Goal: Transaction & Acquisition: Purchase product/service

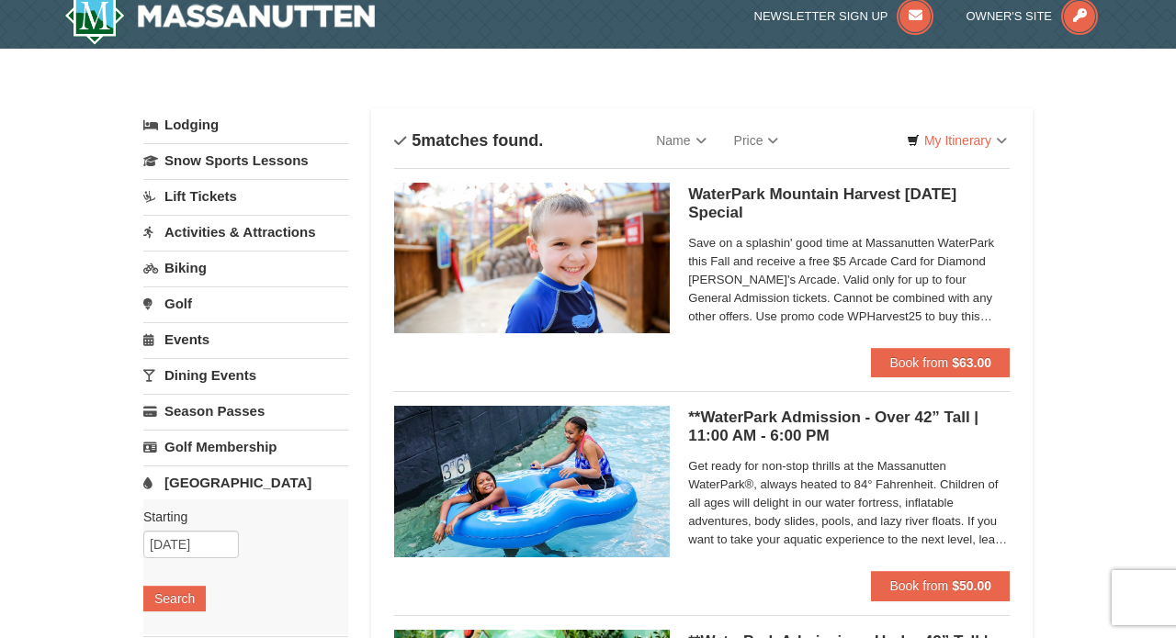
scroll to position [17, 0]
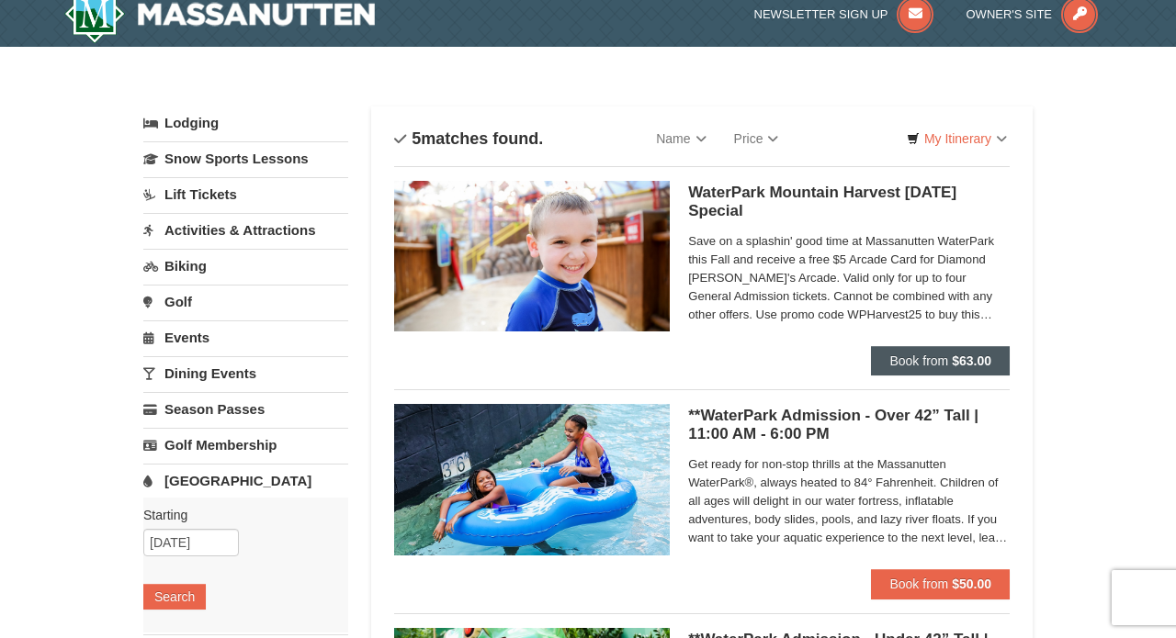
click at [934, 360] on span "Book from" at bounding box center [918, 361] width 59 height 15
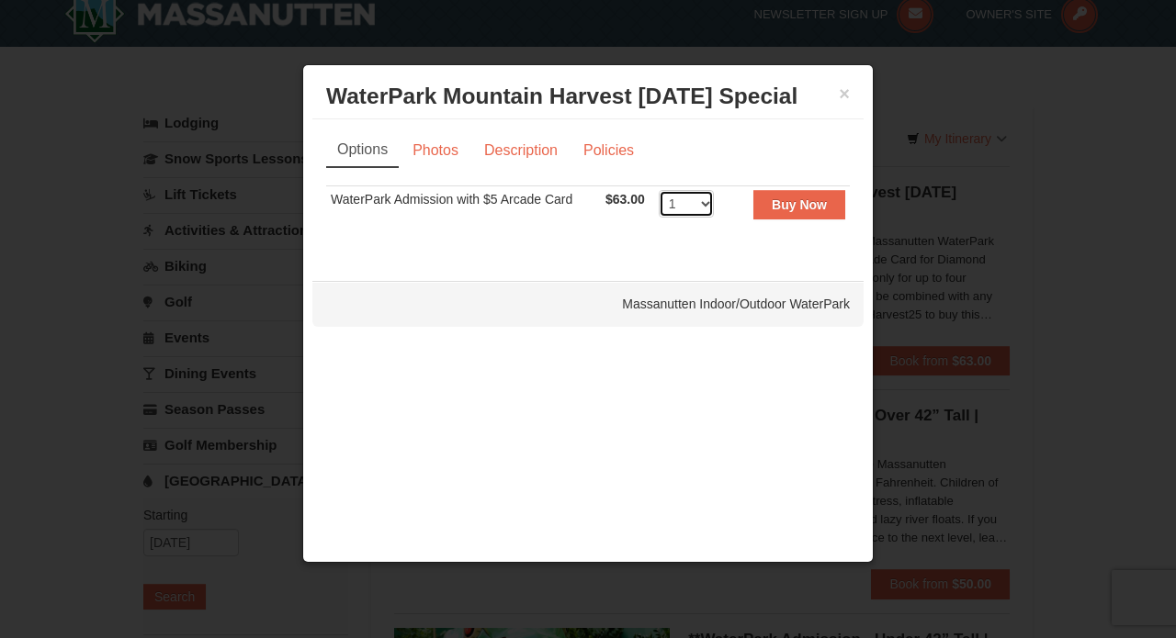
select select "4"
click at [803, 210] on strong "Buy Now" at bounding box center [799, 204] width 55 height 15
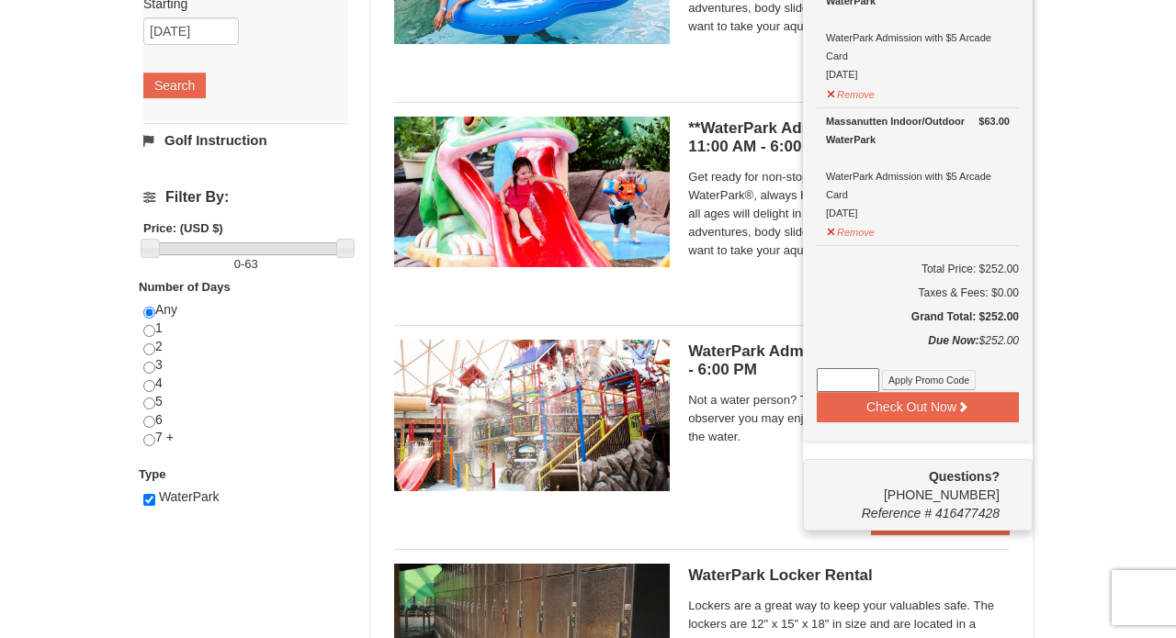
scroll to position [533, 0]
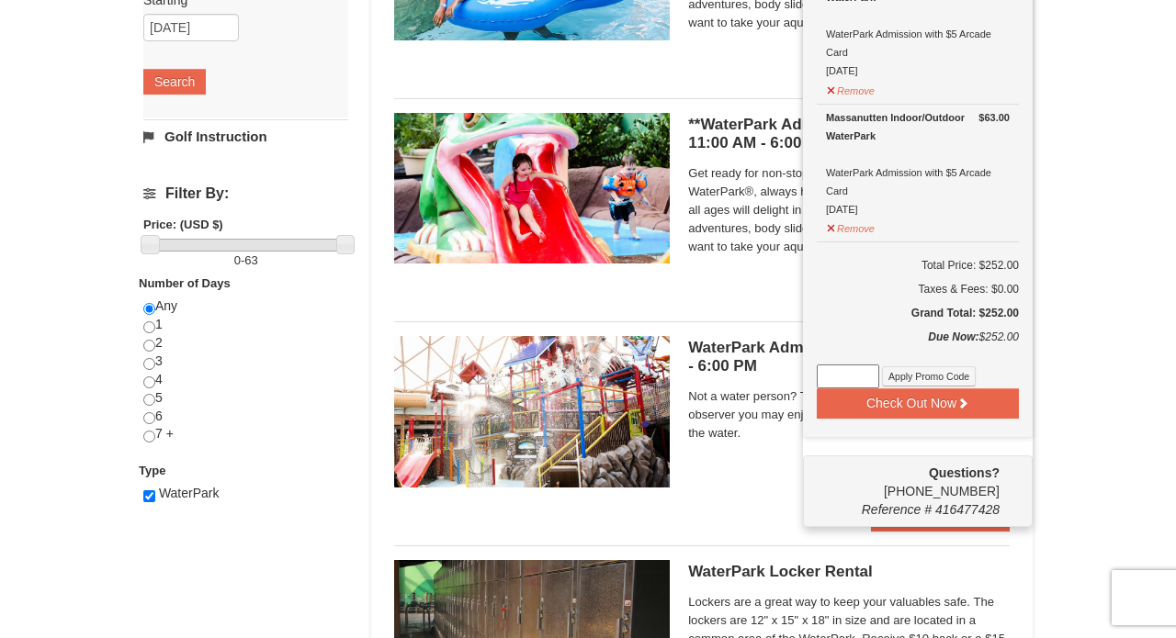
click at [836, 377] on input at bounding box center [848, 377] width 62 height 24
paste input "WPFUNDAY25"
type input "WPFUNDAY25"
click at [950, 377] on button "Apply Promo Code" at bounding box center [929, 377] width 94 height 20
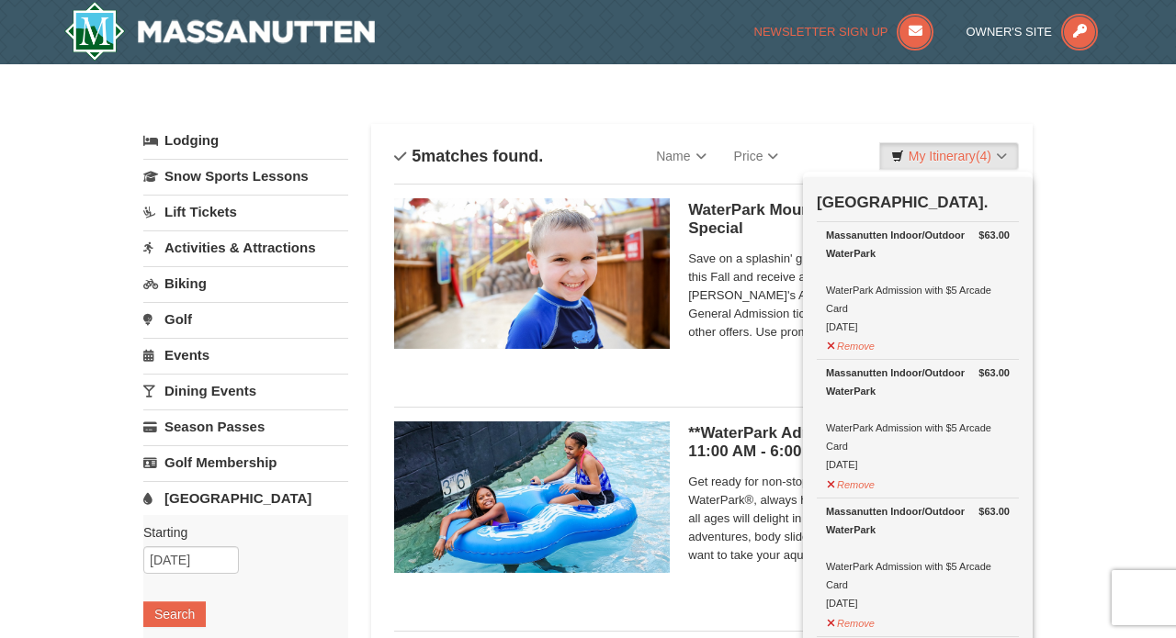
scroll to position [0, 0]
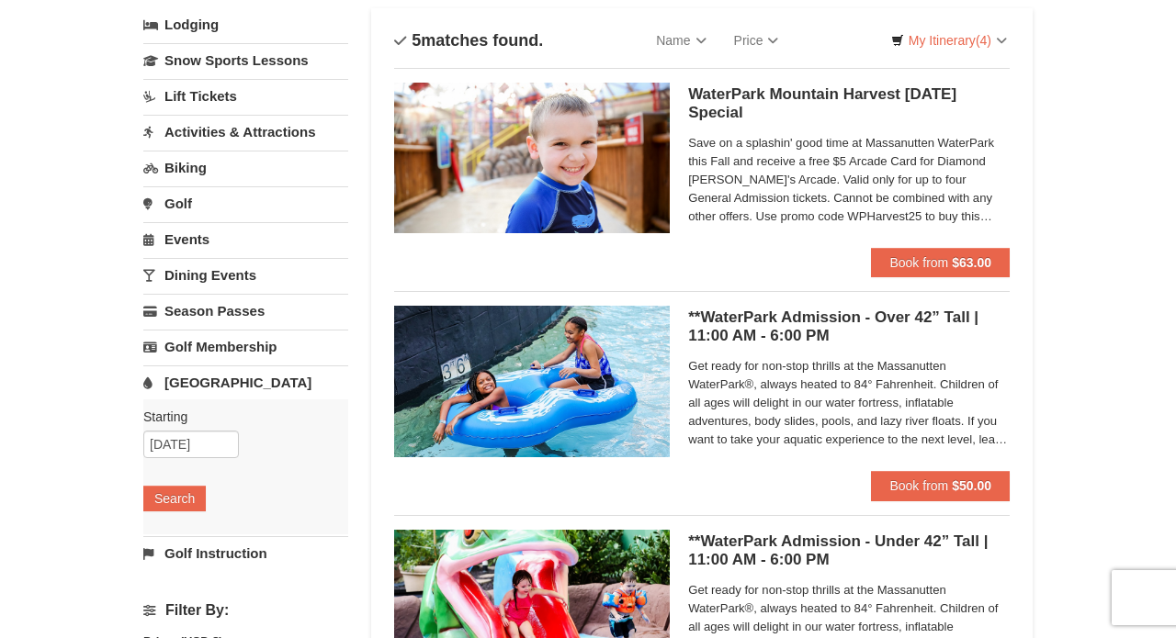
scroll to position [123, 0]
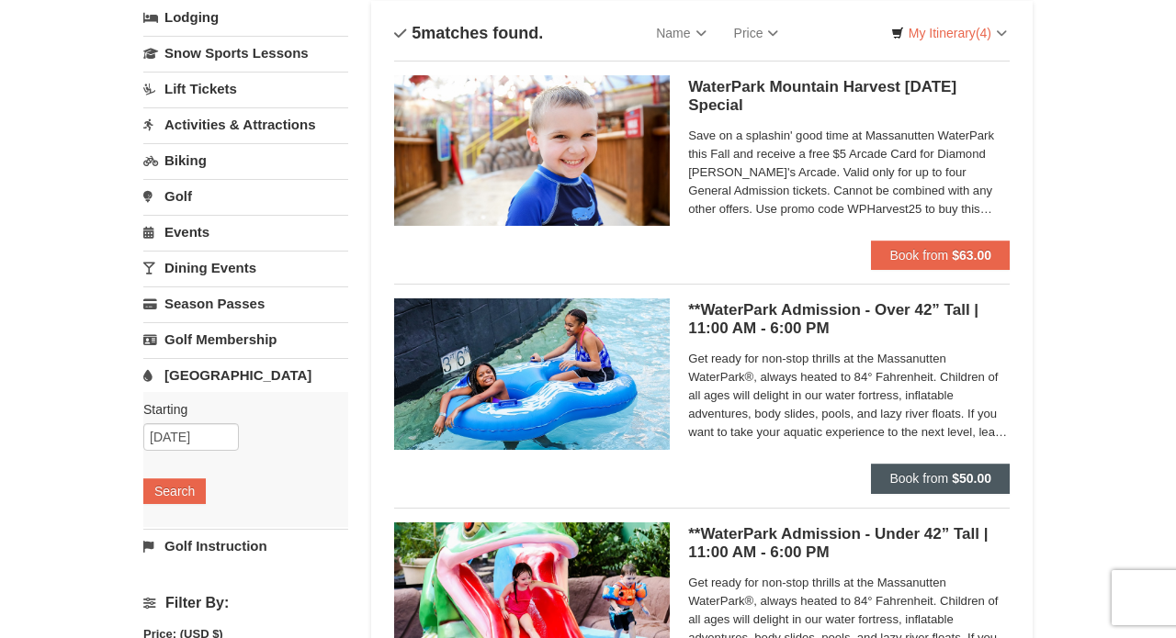
click at [918, 491] on button "Book from $50.00" at bounding box center [940, 478] width 139 height 29
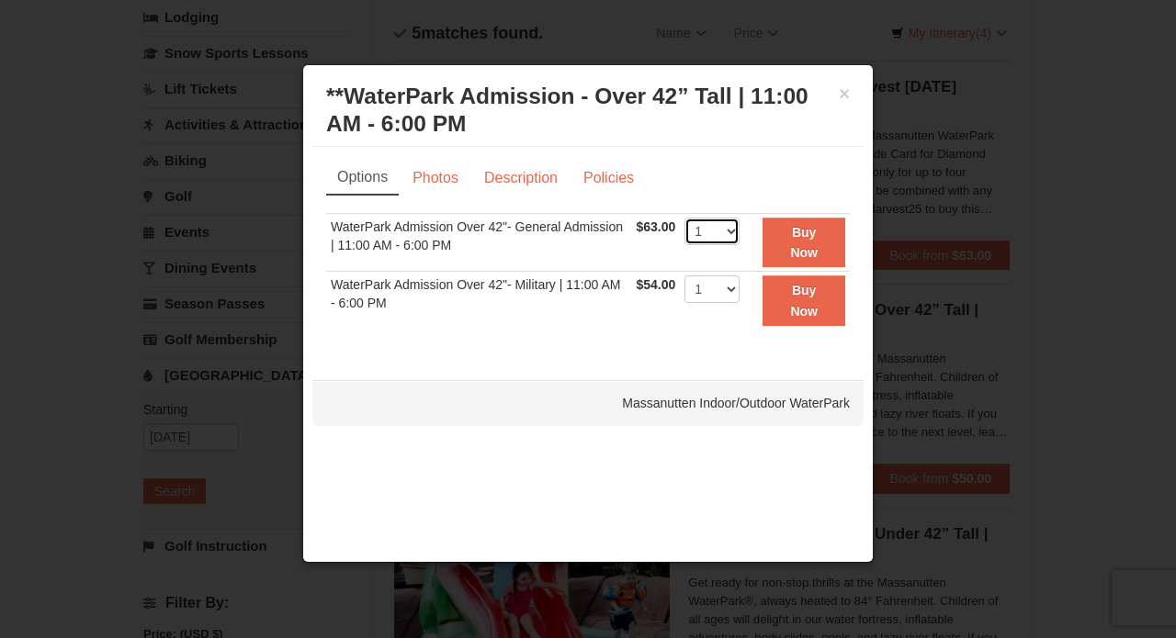
select select "4"
click at [802, 242] on button "Buy Now" at bounding box center [803, 243] width 83 height 51
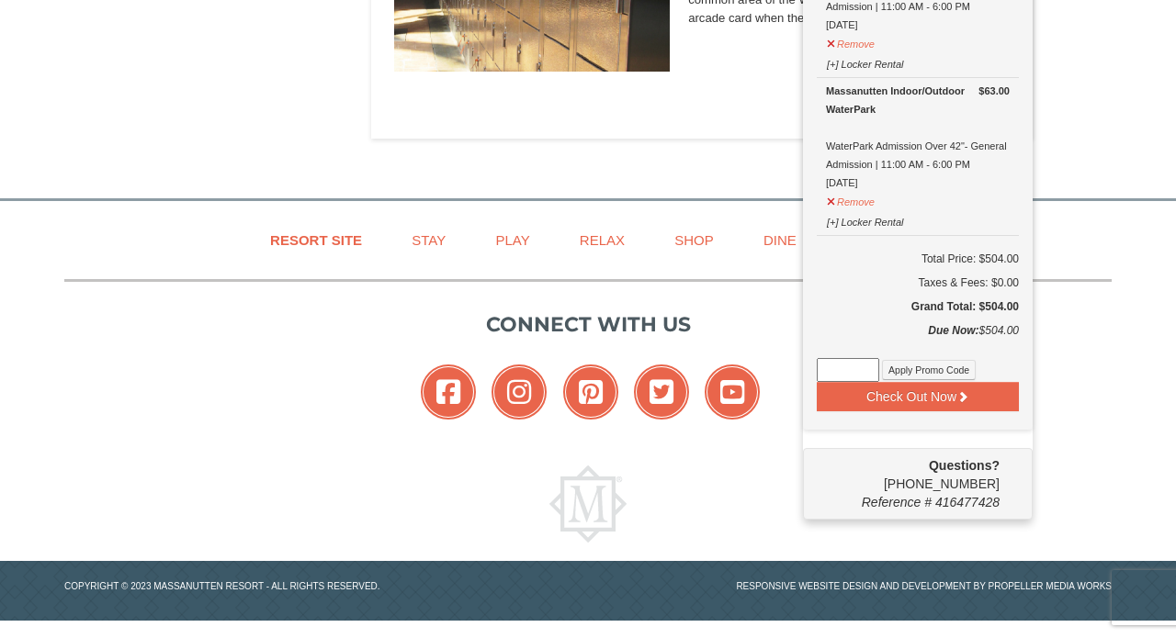
scroll to position [1171, 0]
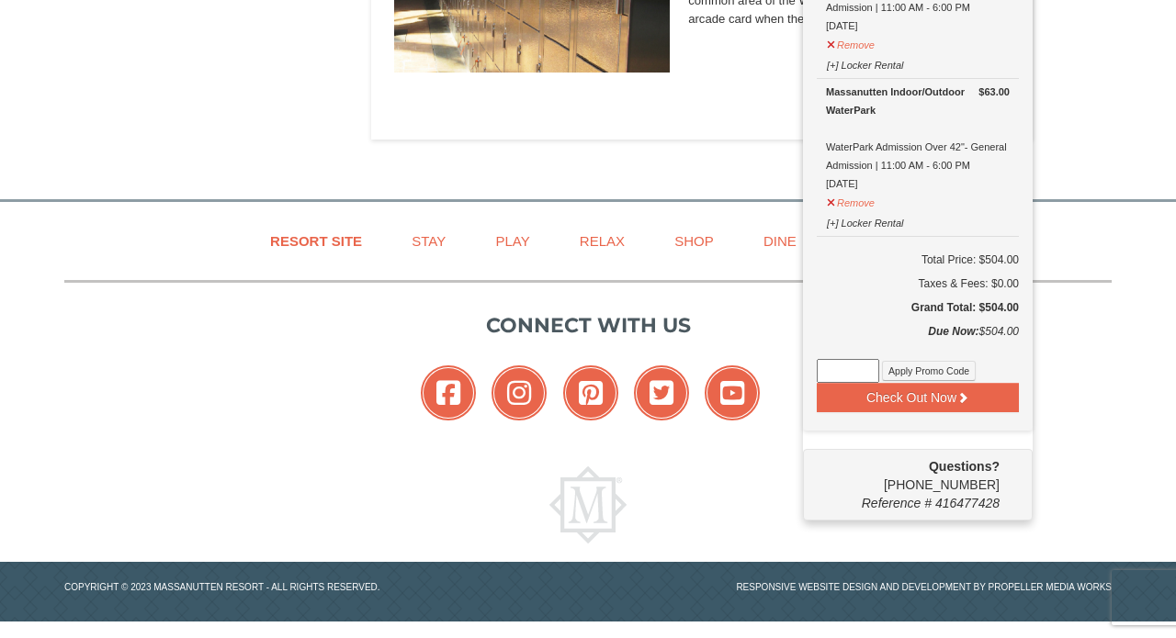
click at [833, 370] on input at bounding box center [848, 371] width 62 height 24
paste input "WPFUNDAY25"
type input "WPFUNDAY25"
click at [933, 363] on button "Apply Promo Code" at bounding box center [929, 371] width 94 height 20
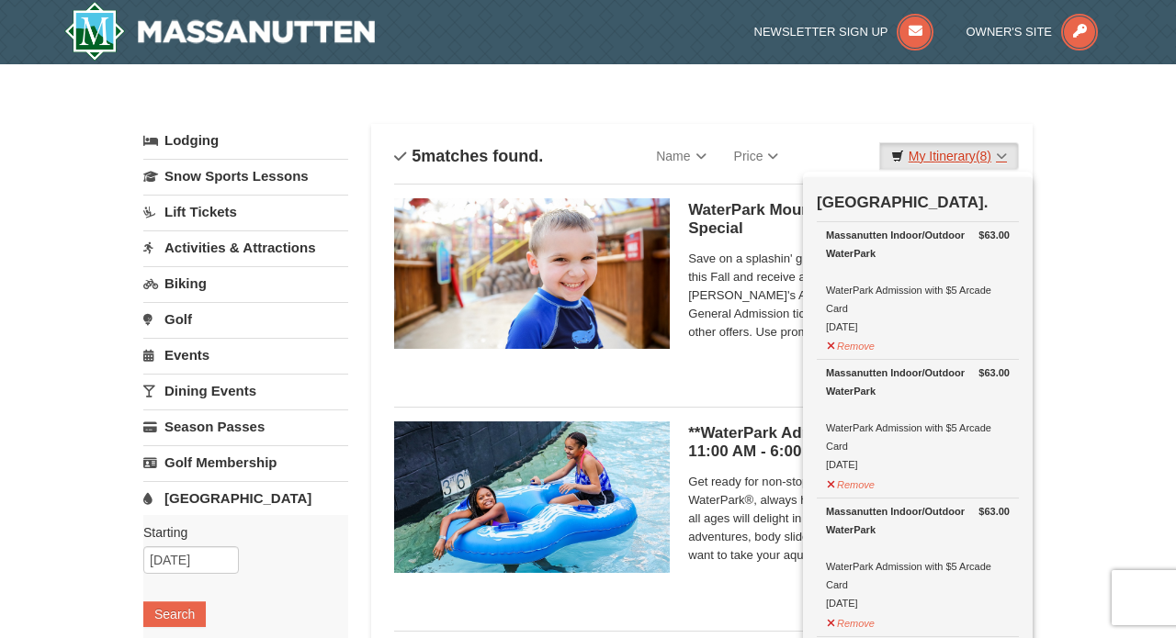
scroll to position [0, 0]
